Goal: Find specific page/section: Find specific page/section

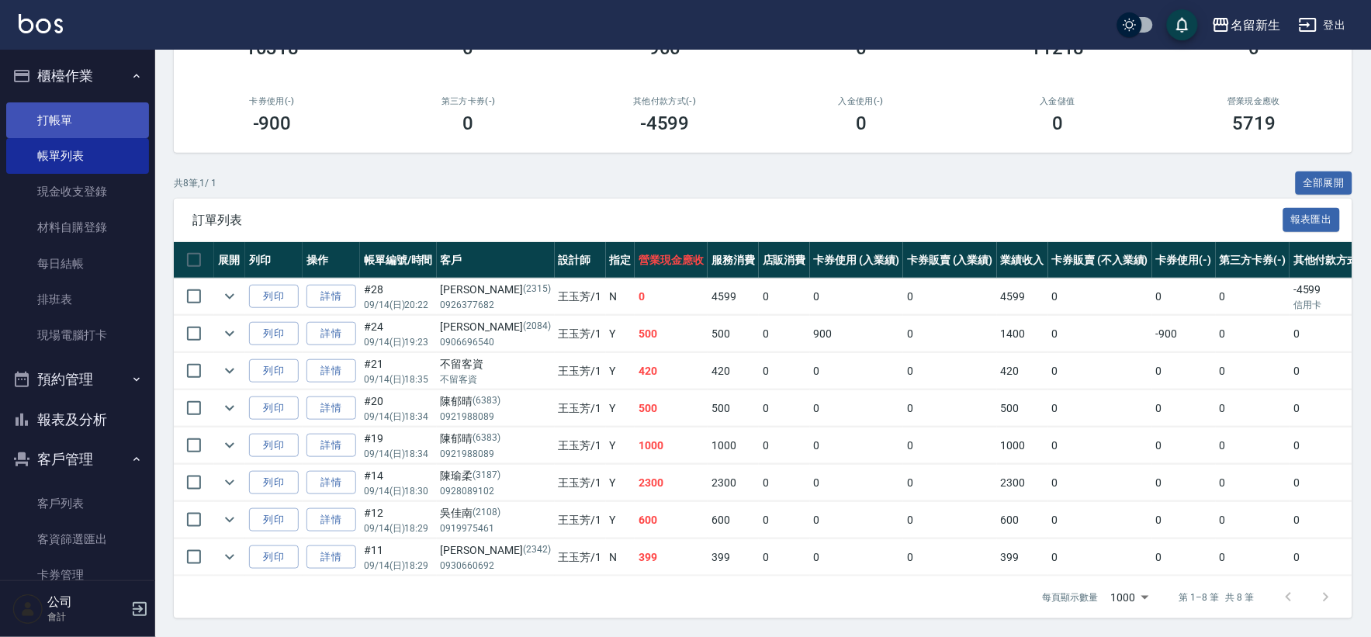
scroll to position [203, 0]
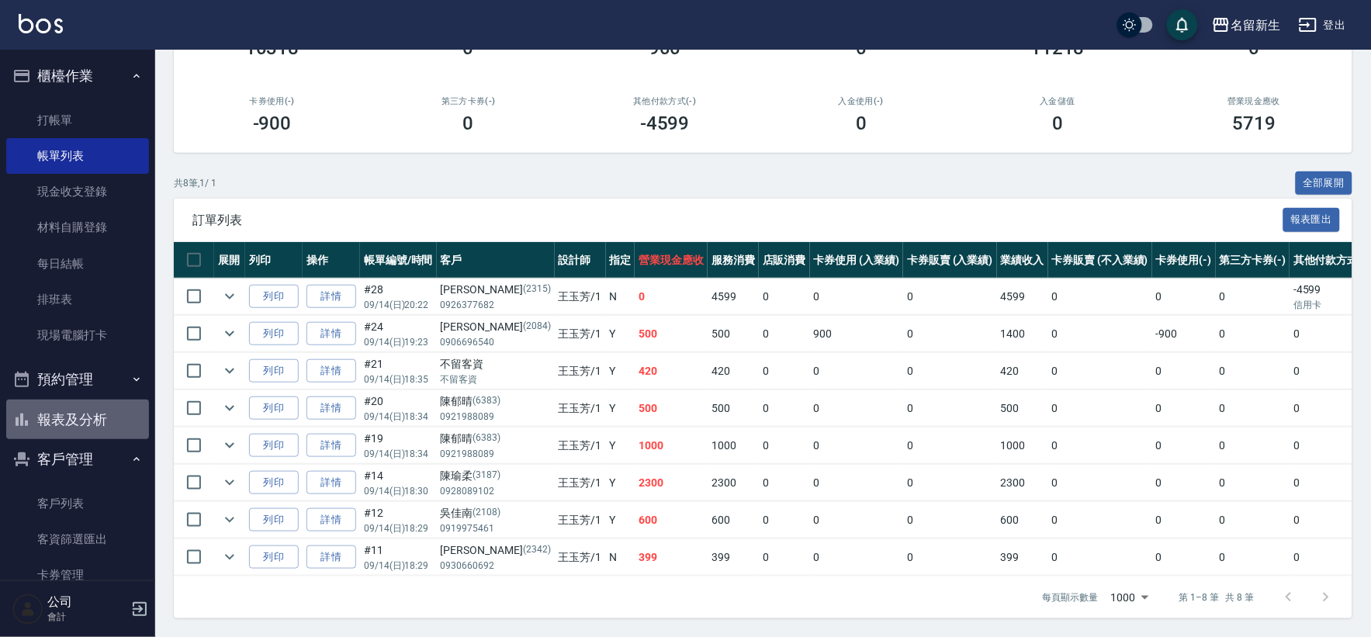
click at [88, 413] on button "報表及分析" at bounding box center [77, 420] width 143 height 40
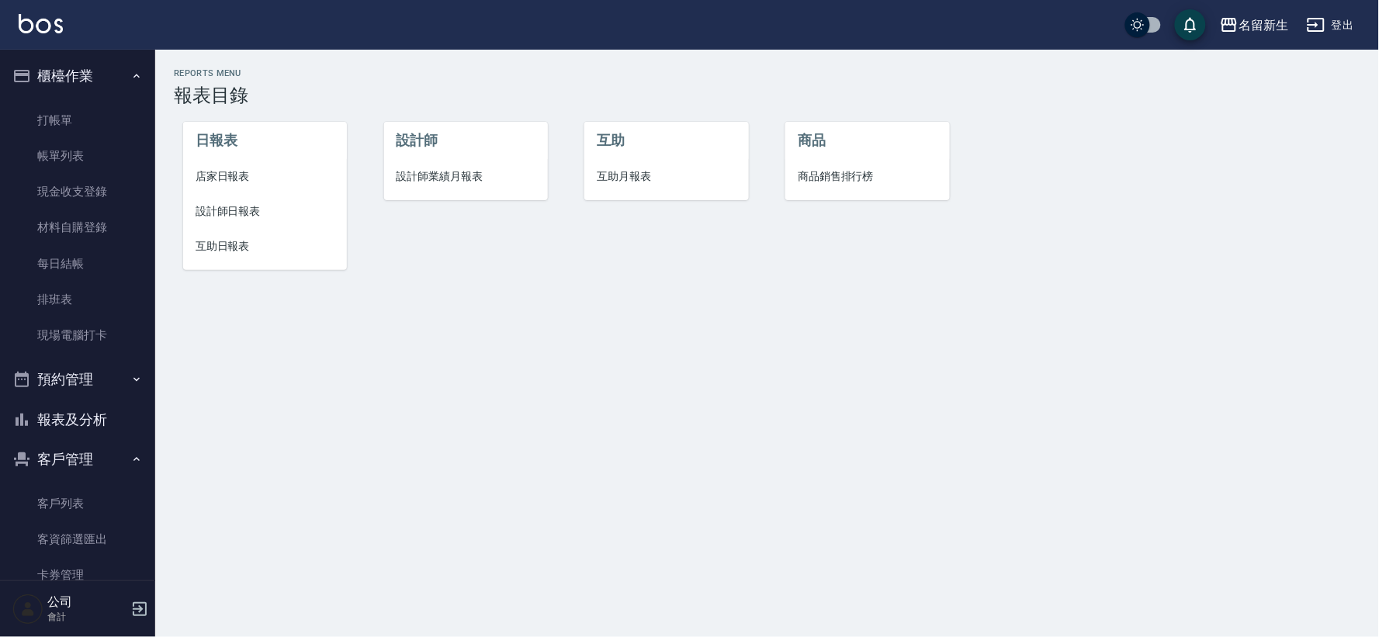
click at [237, 249] on span "互助日報表" at bounding box center [265, 246] width 139 height 16
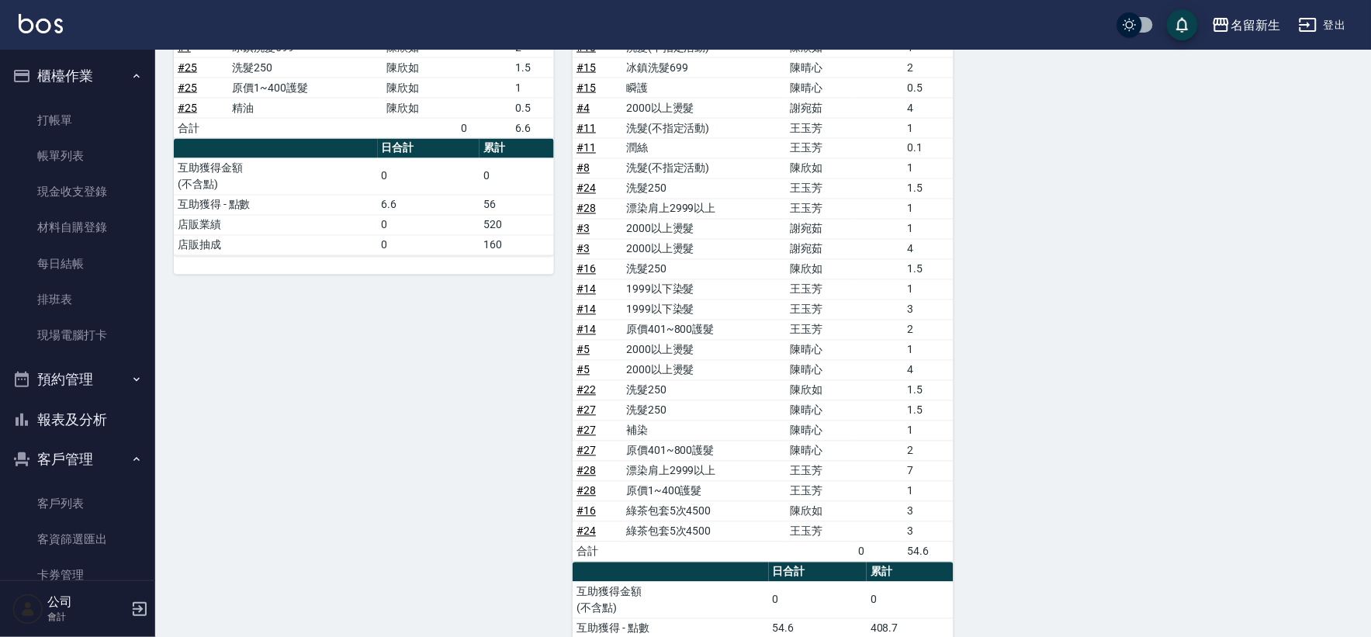
scroll to position [813, 0]
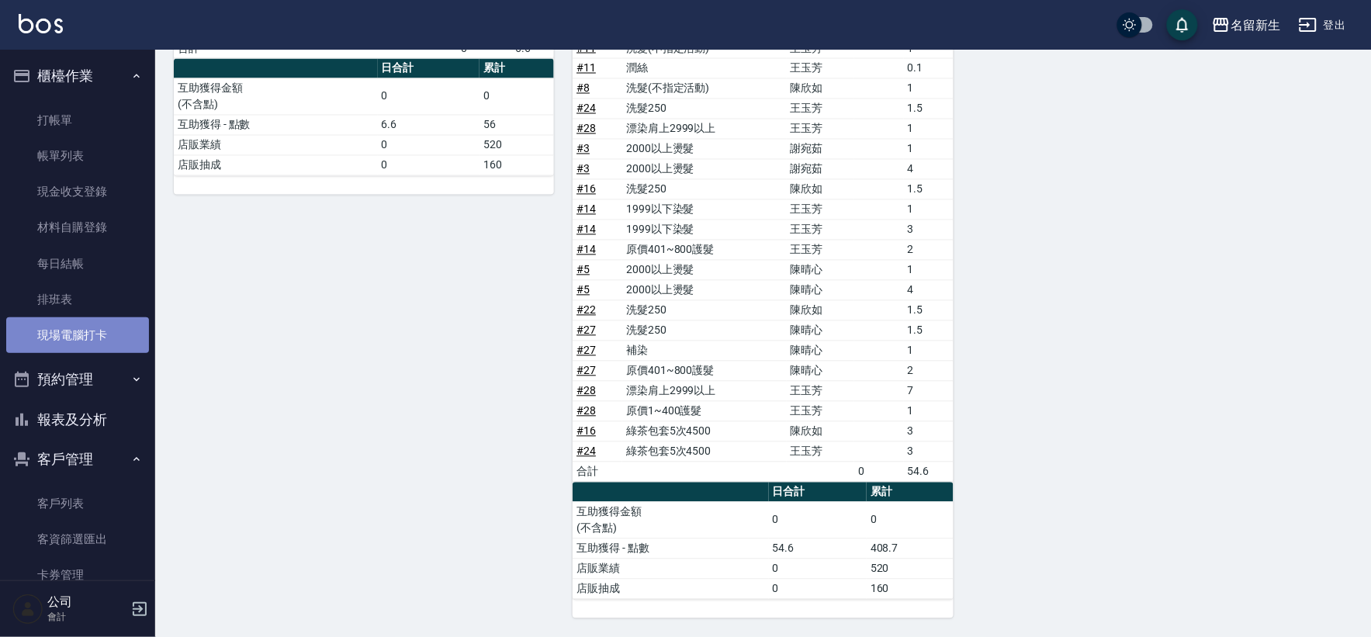
click at [99, 328] on link "現場電腦打卡" at bounding box center [77, 335] width 143 height 36
